Goal: Information Seeking & Learning: Learn about a topic

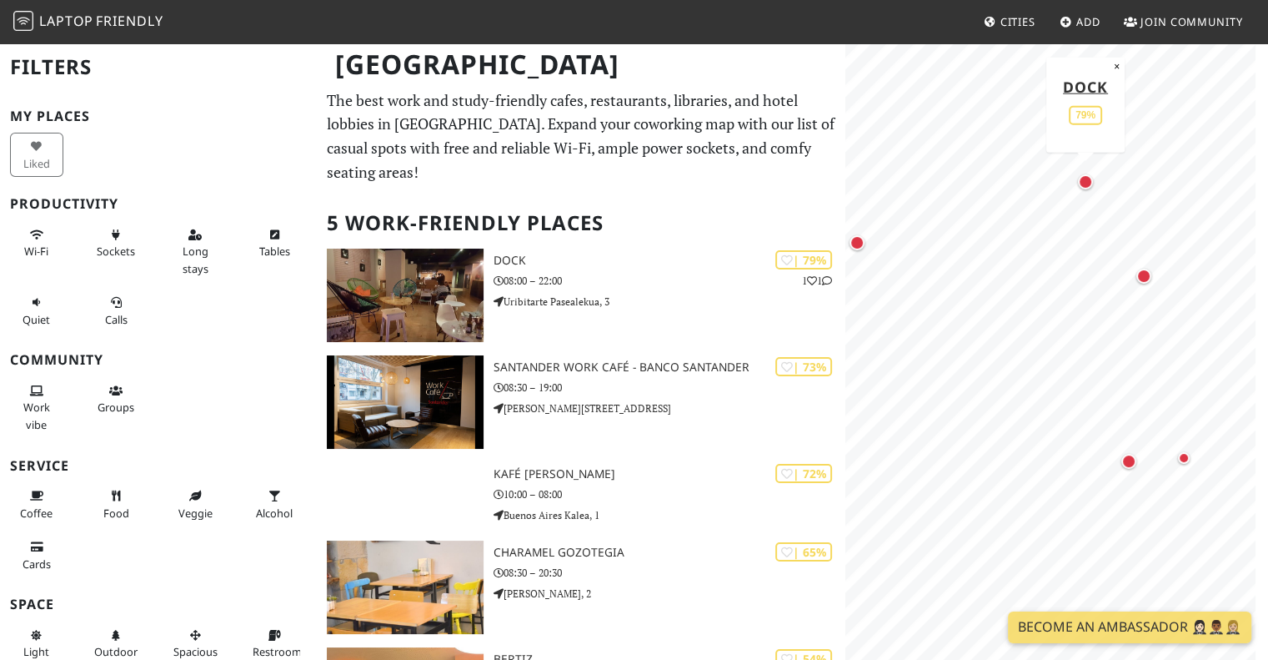
click at [1086, 176] on div "Map marker" at bounding box center [1085, 181] width 15 height 15
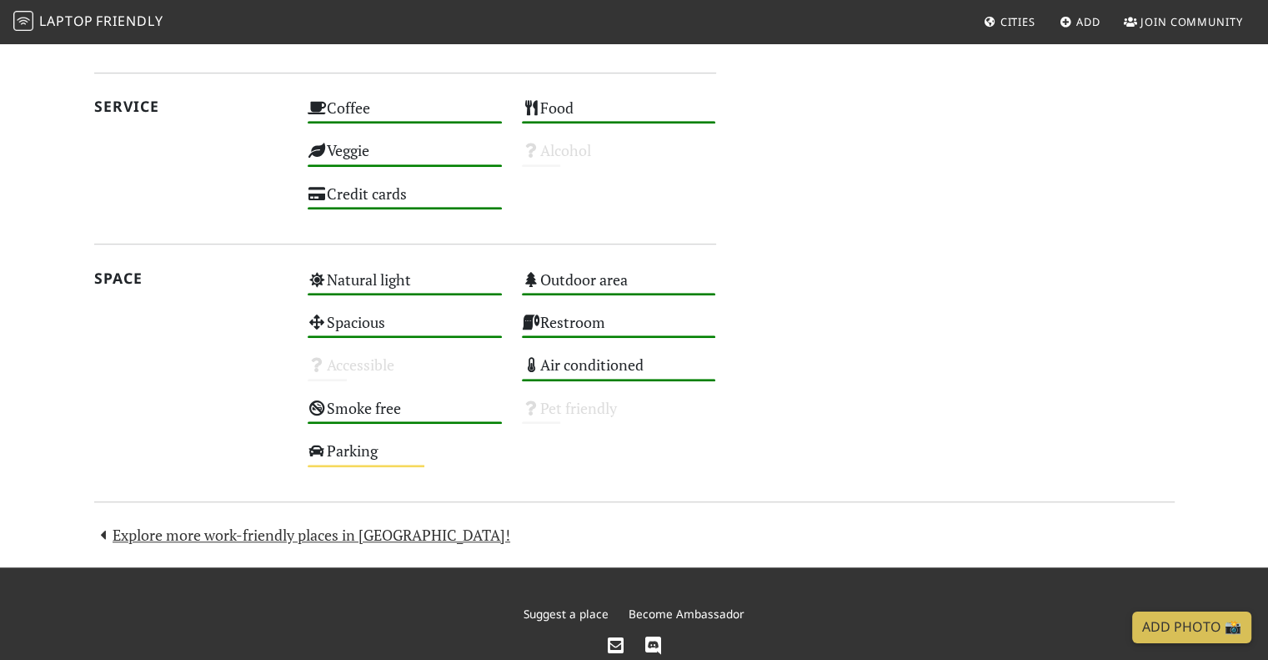
scroll to position [1160, 0]
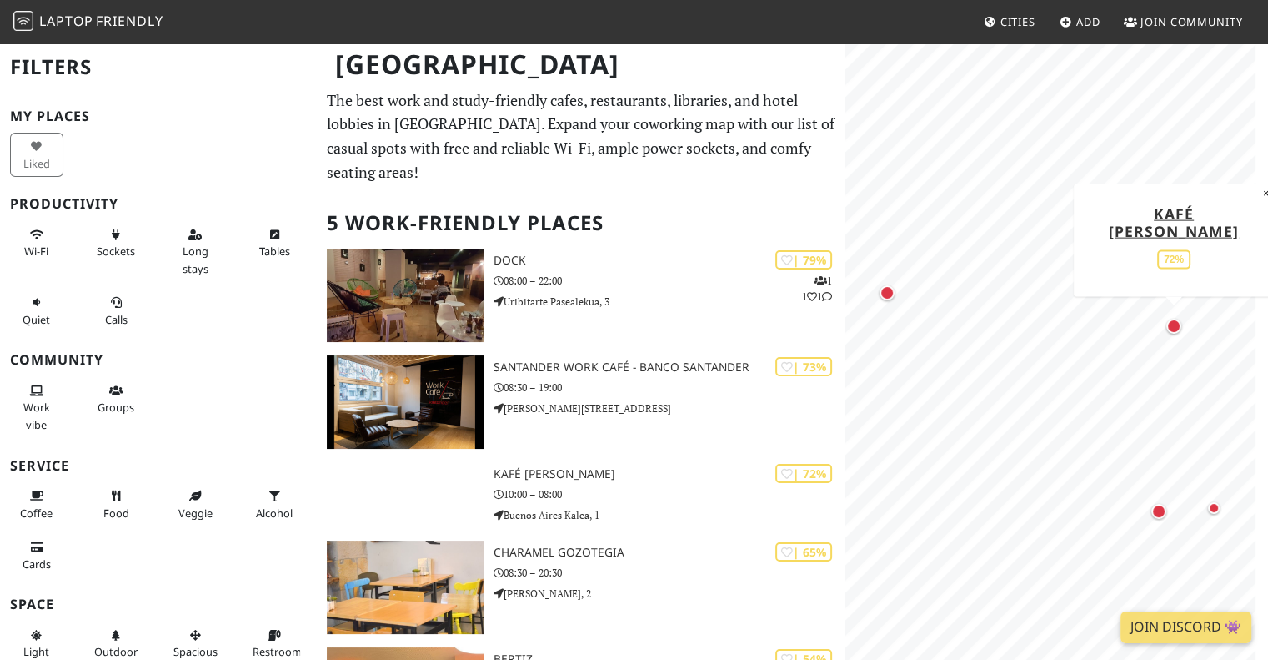
click at [1174, 324] on div "Map marker" at bounding box center [1173, 326] width 15 height 15
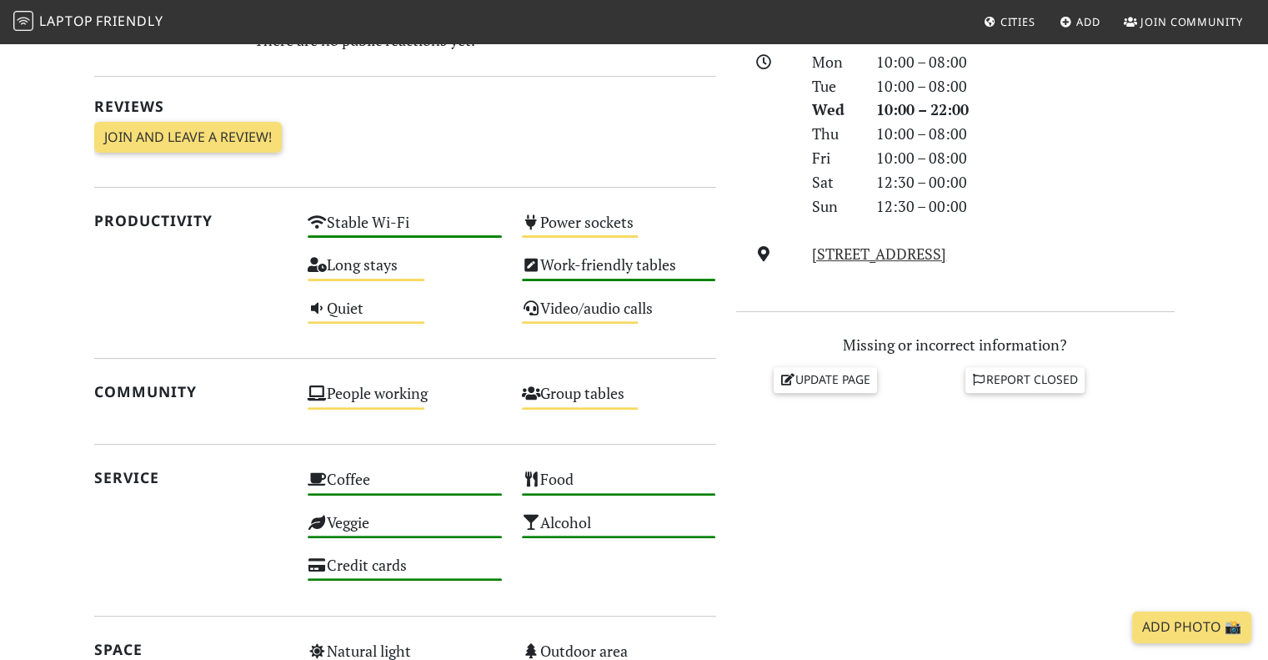
scroll to position [584, 0]
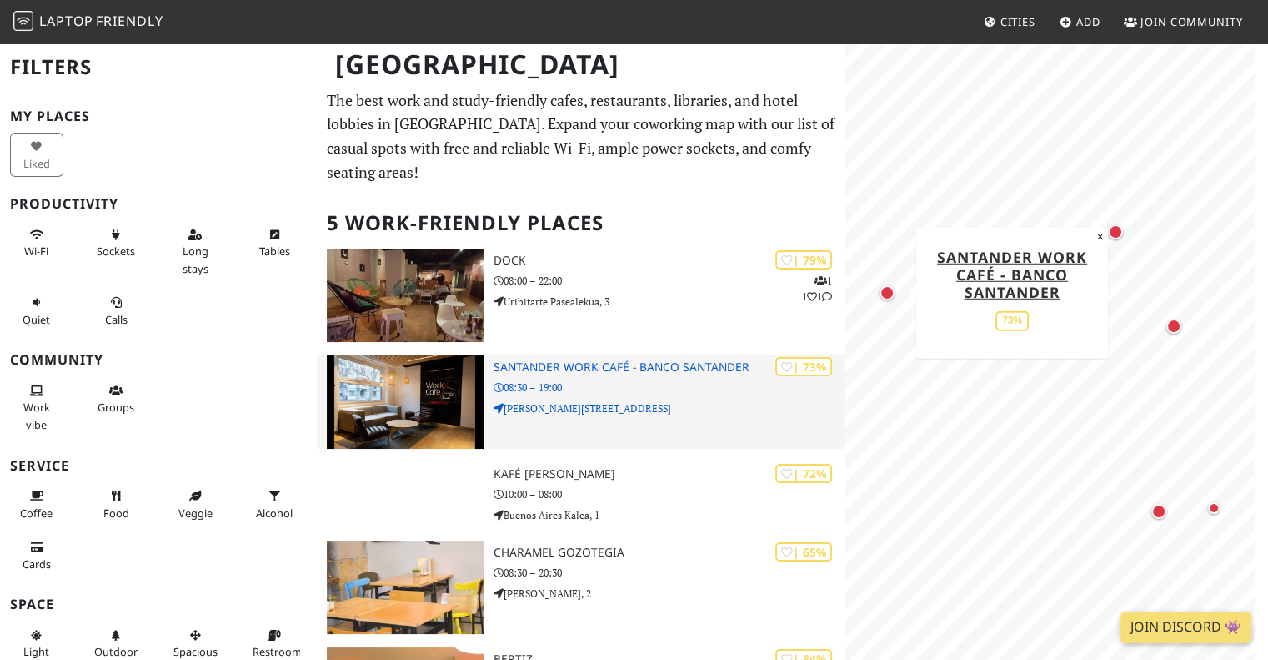
click at [664, 360] on h3 "Santander Work Café - Banco Santander" at bounding box center [670, 367] width 353 height 14
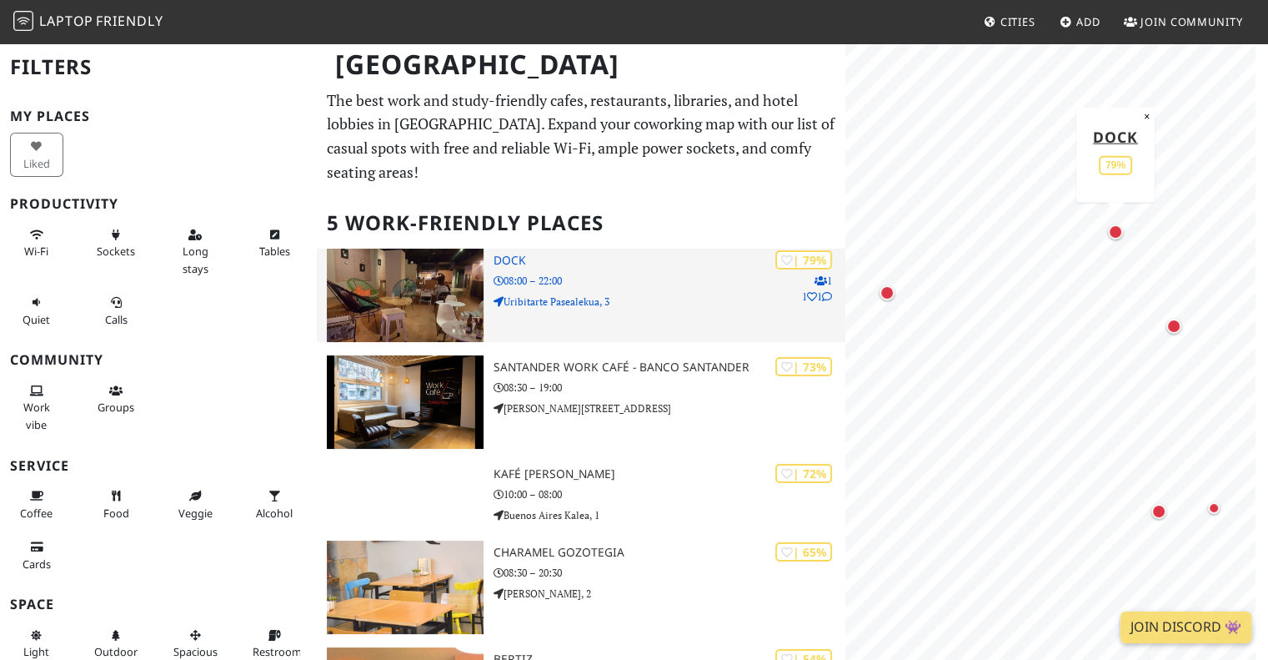
click at [527, 253] on h3 "Dock" at bounding box center [670, 260] width 353 height 14
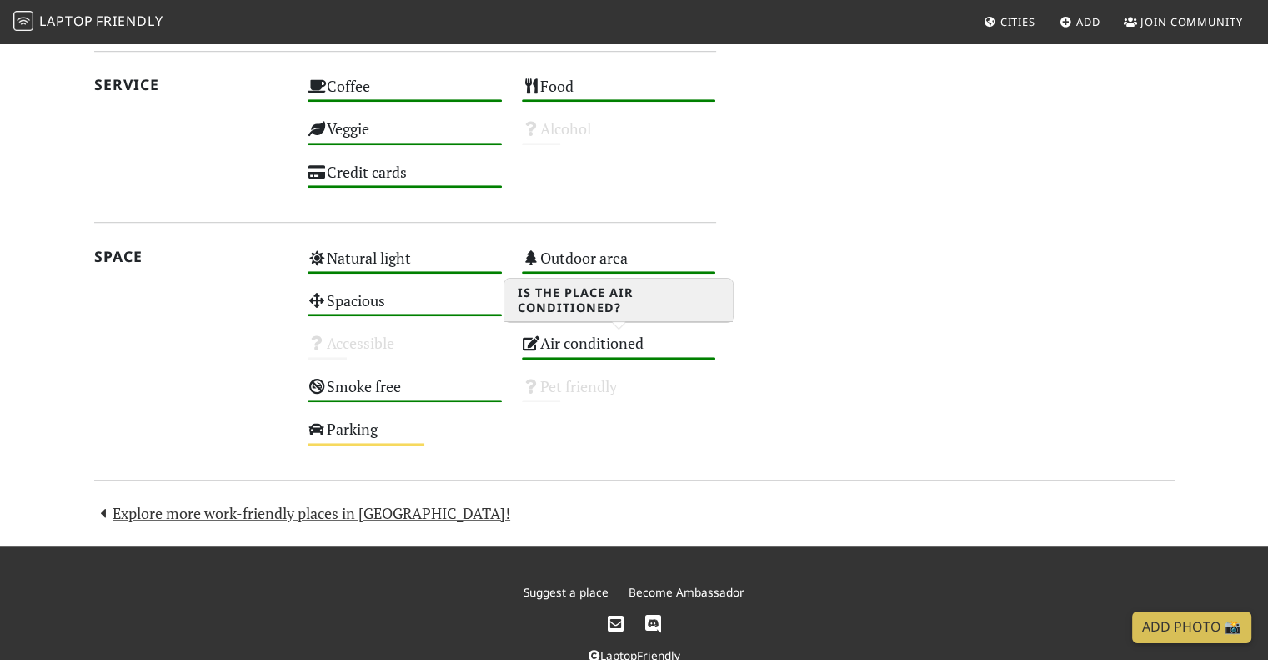
scroll to position [1160, 0]
